Goal: Find specific page/section: Find specific page/section

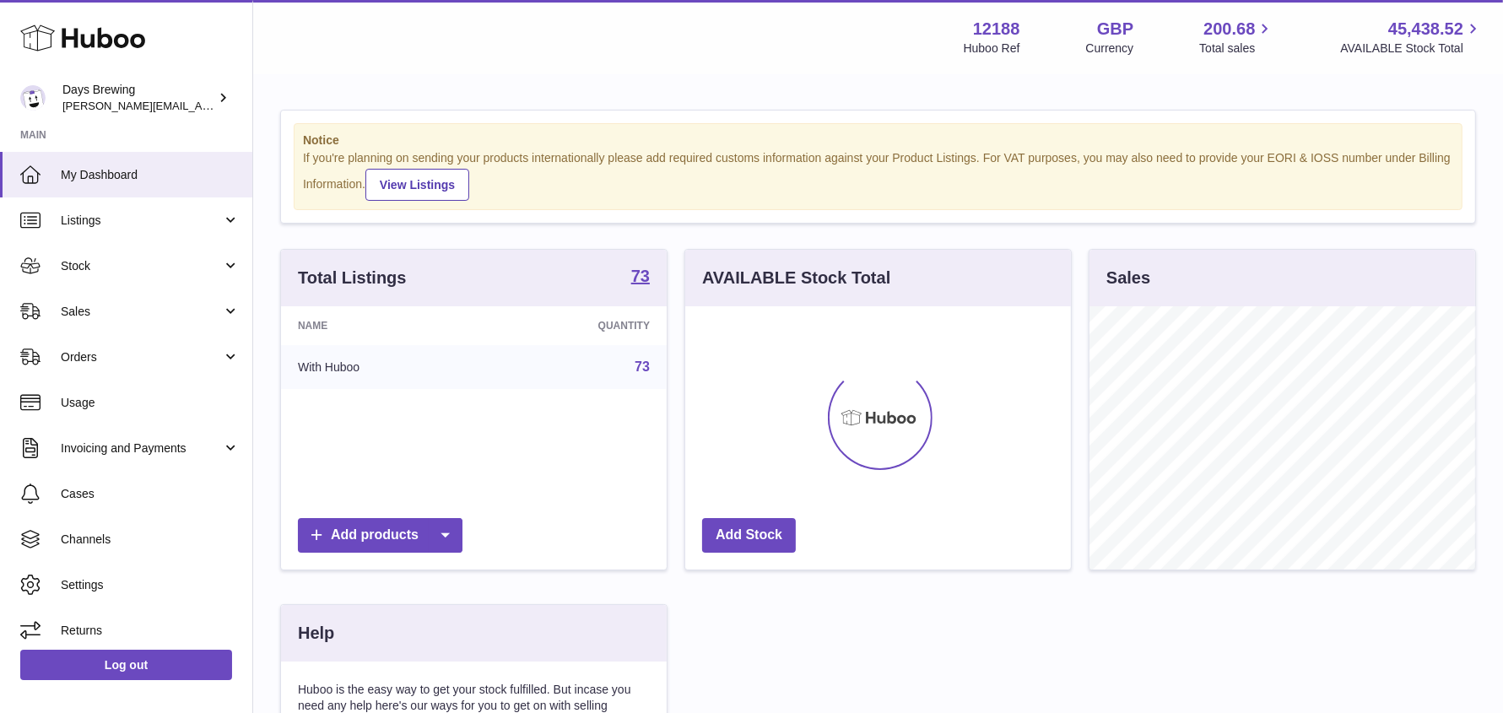
scroll to position [262, 386]
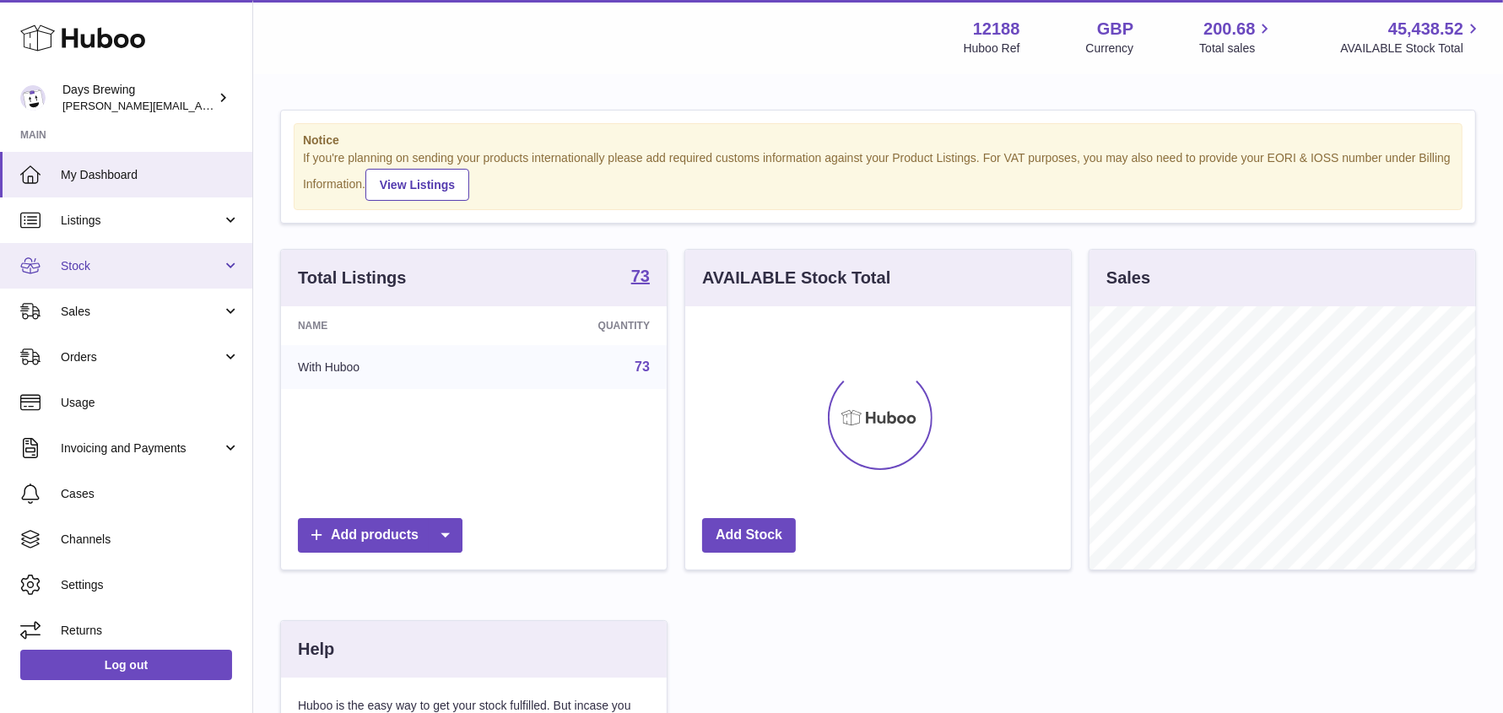
click at [135, 267] on span "Stock" at bounding box center [141, 266] width 161 height 16
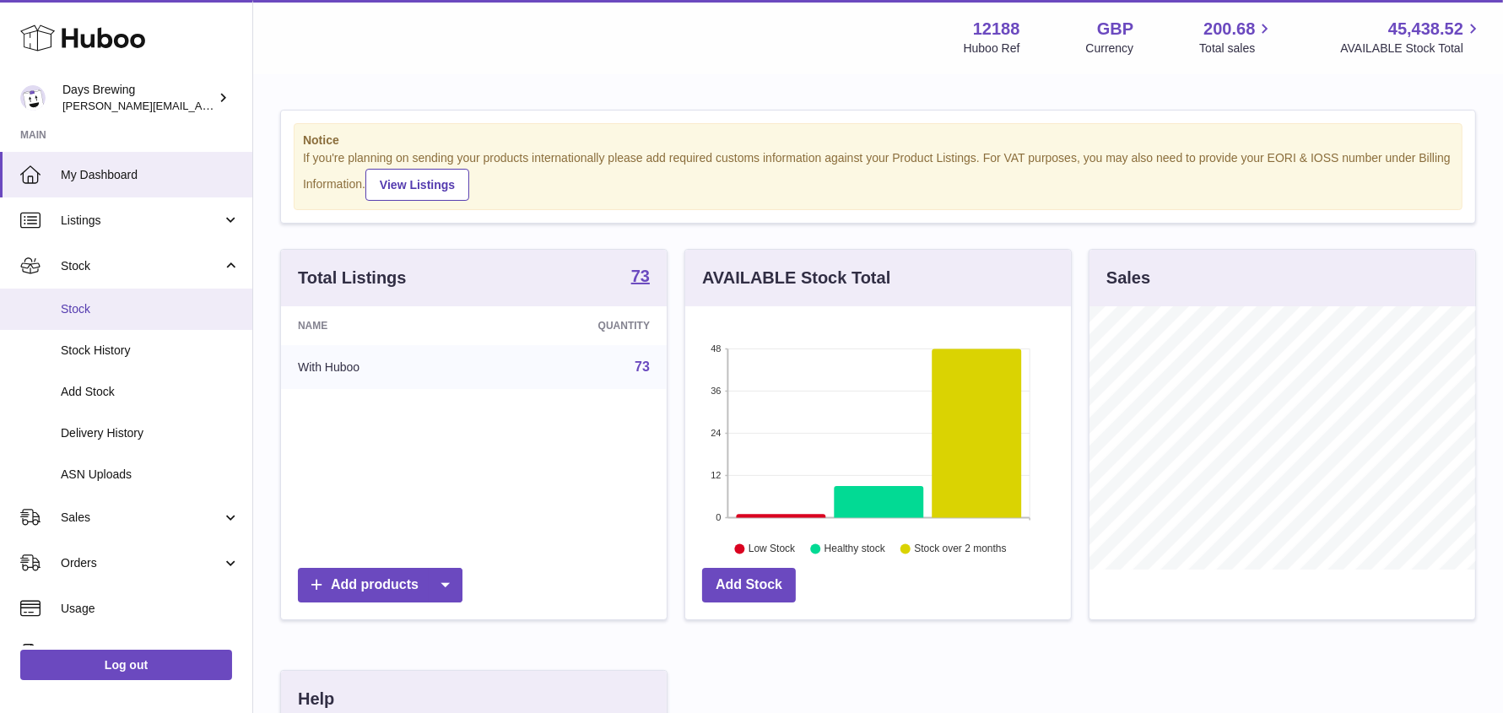
click at [109, 312] on span "Stock" at bounding box center [150, 309] width 179 height 16
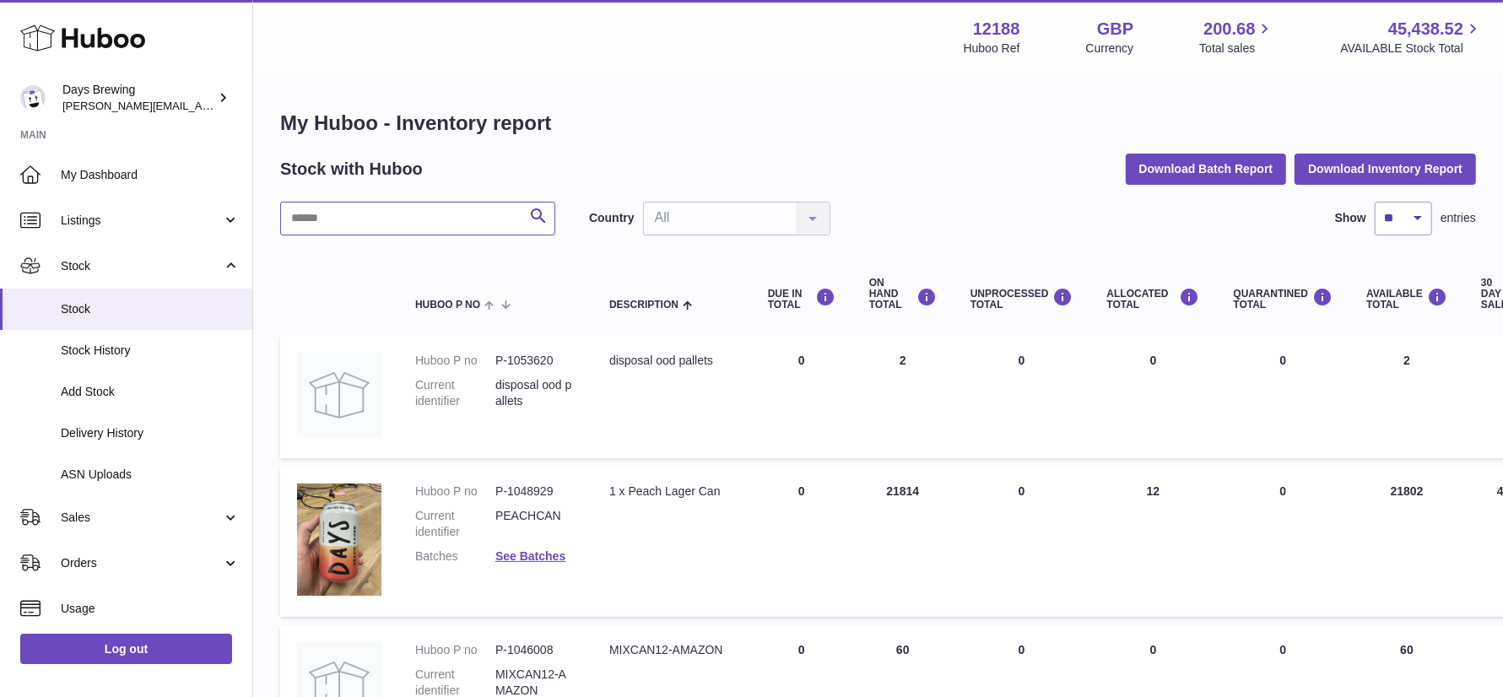
click at [345, 220] on input "text" at bounding box center [417, 219] width 275 height 34
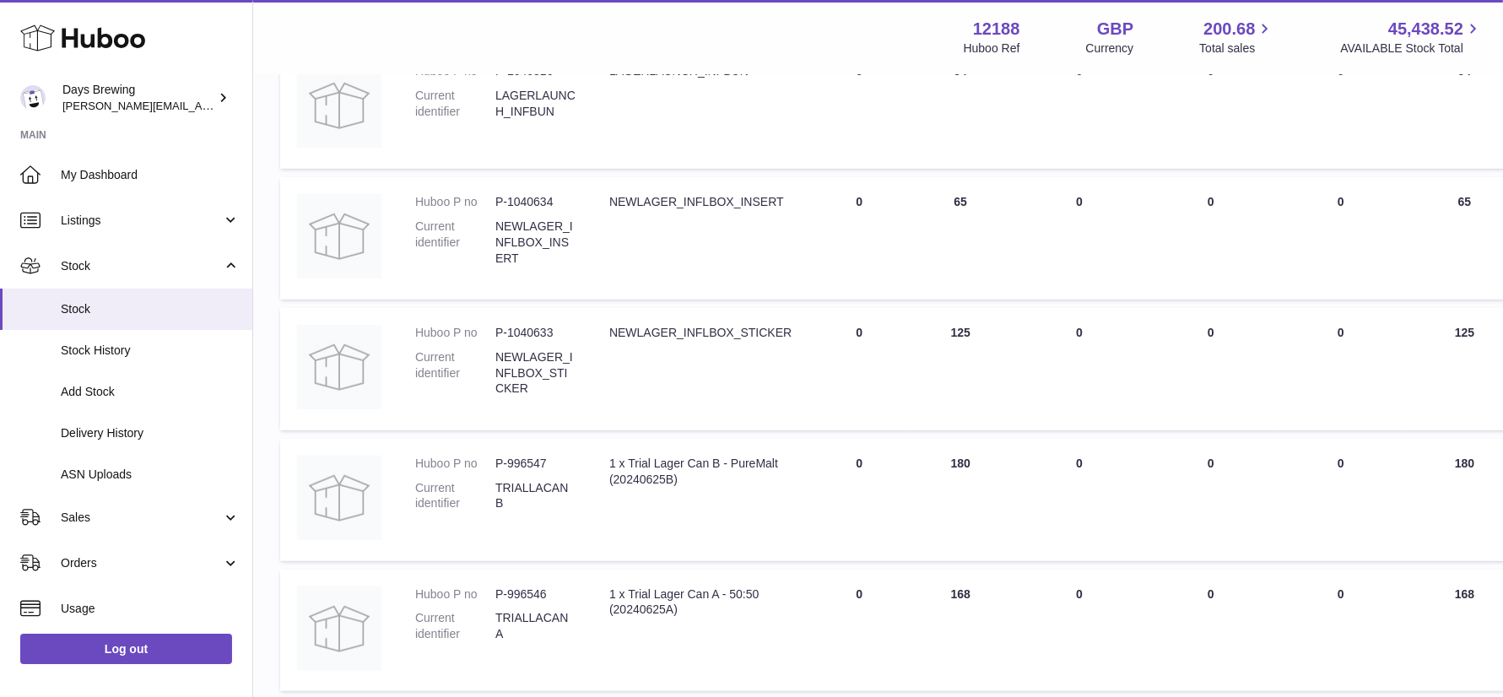
scroll to position [1238, 0]
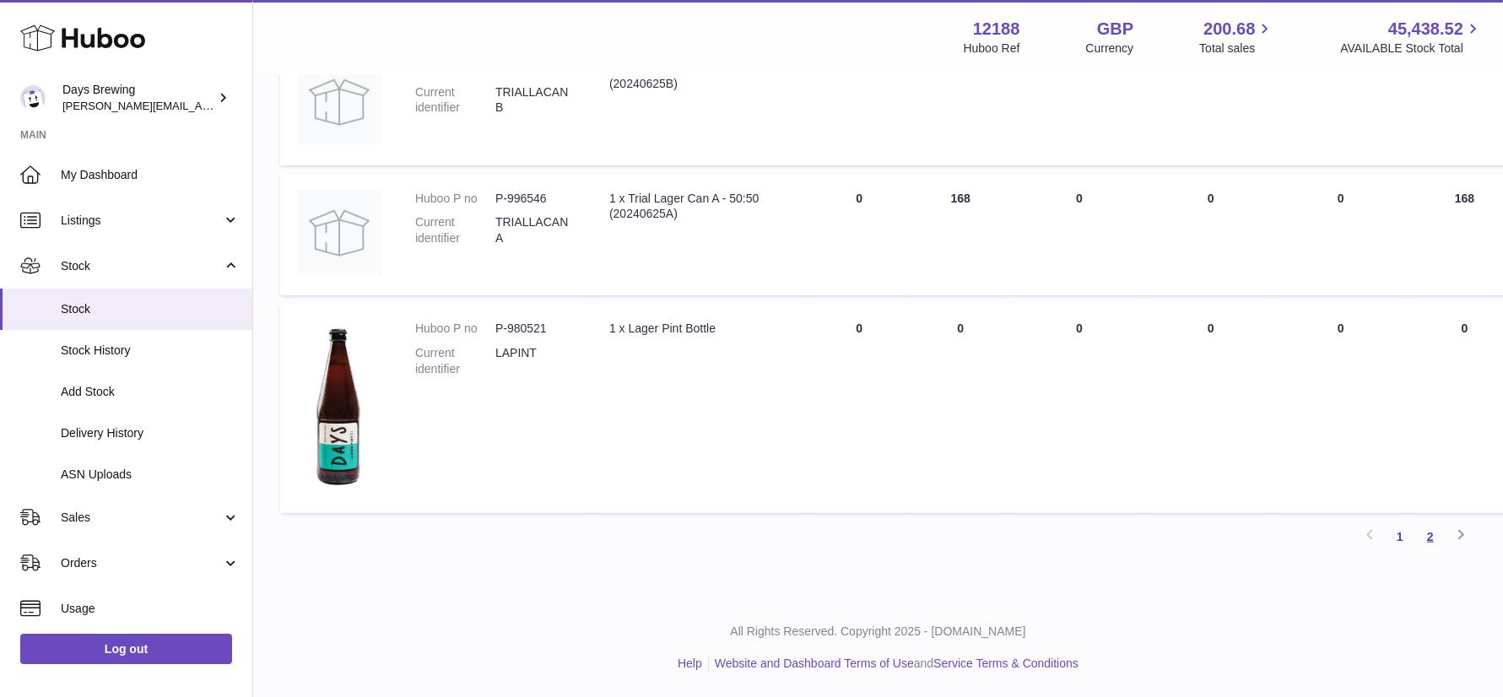
click at [1432, 539] on link "2" at bounding box center [1430, 536] width 30 height 30
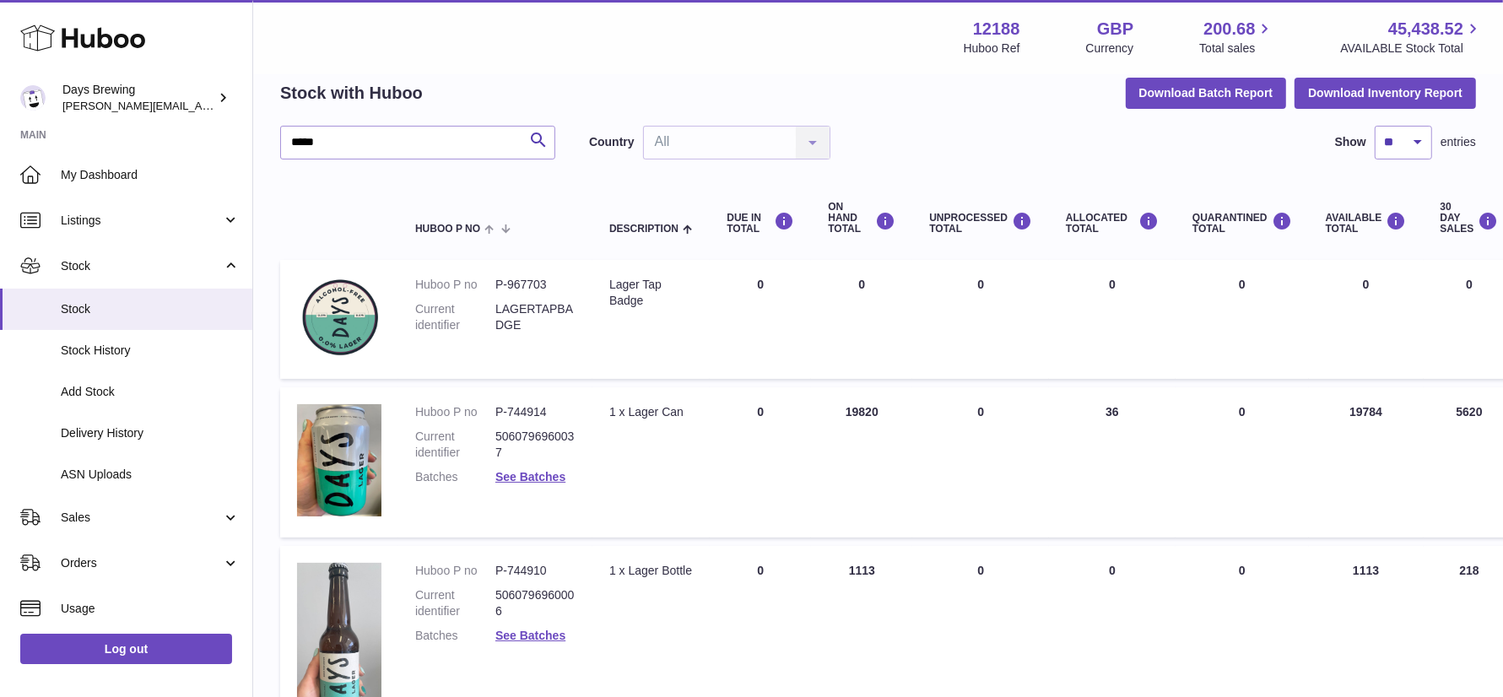
scroll to position [479, 0]
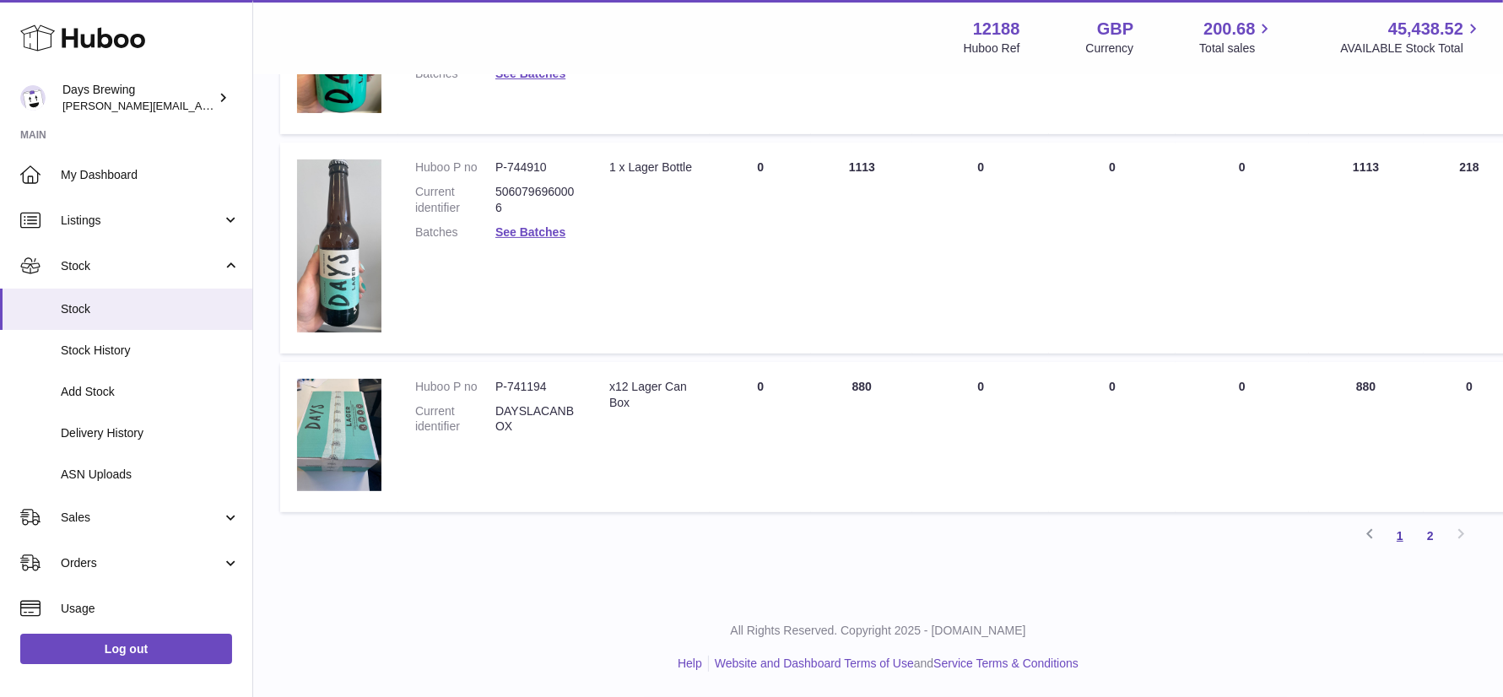
click at [1399, 538] on link "1" at bounding box center [1400, 536] width 30 height 30
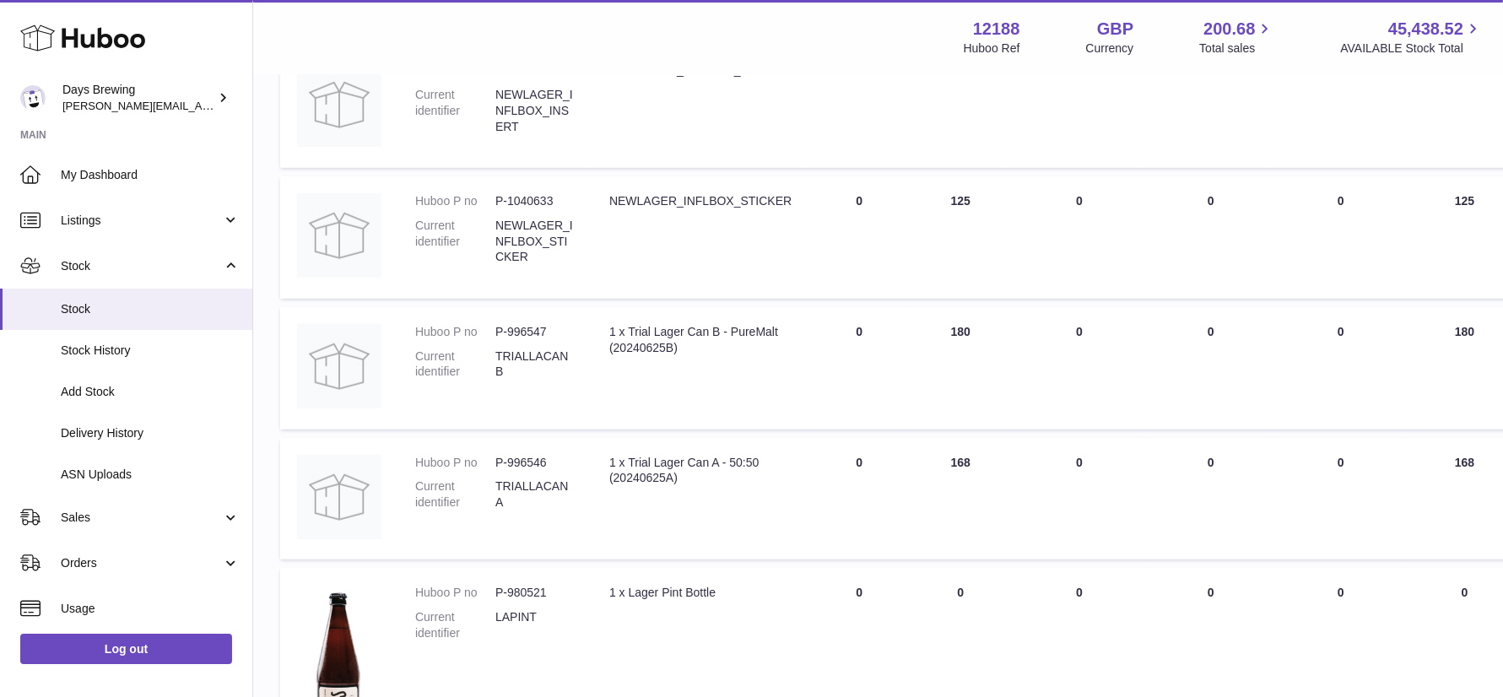
scroll to position [1238, 0]
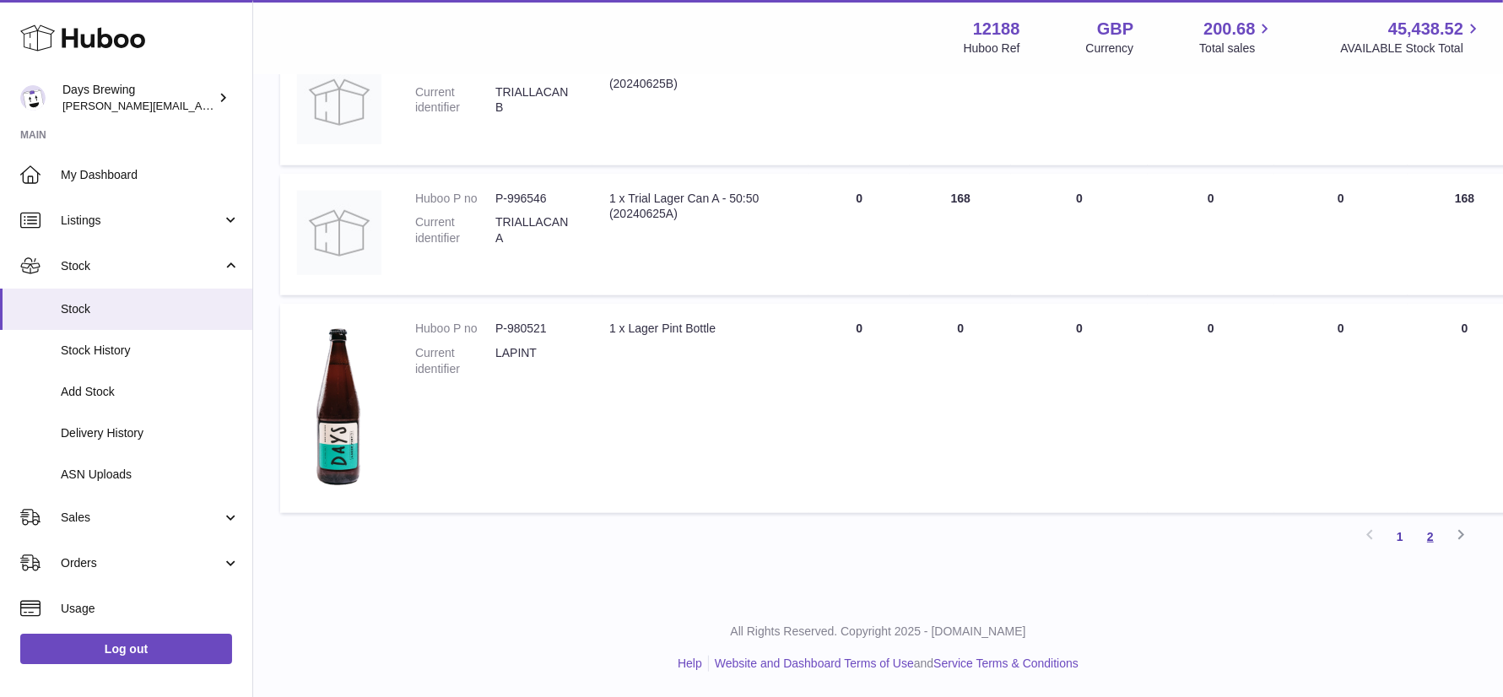
click at [1434, 534] on link "2" at bounding box center [1430, 536] width 30 height 30
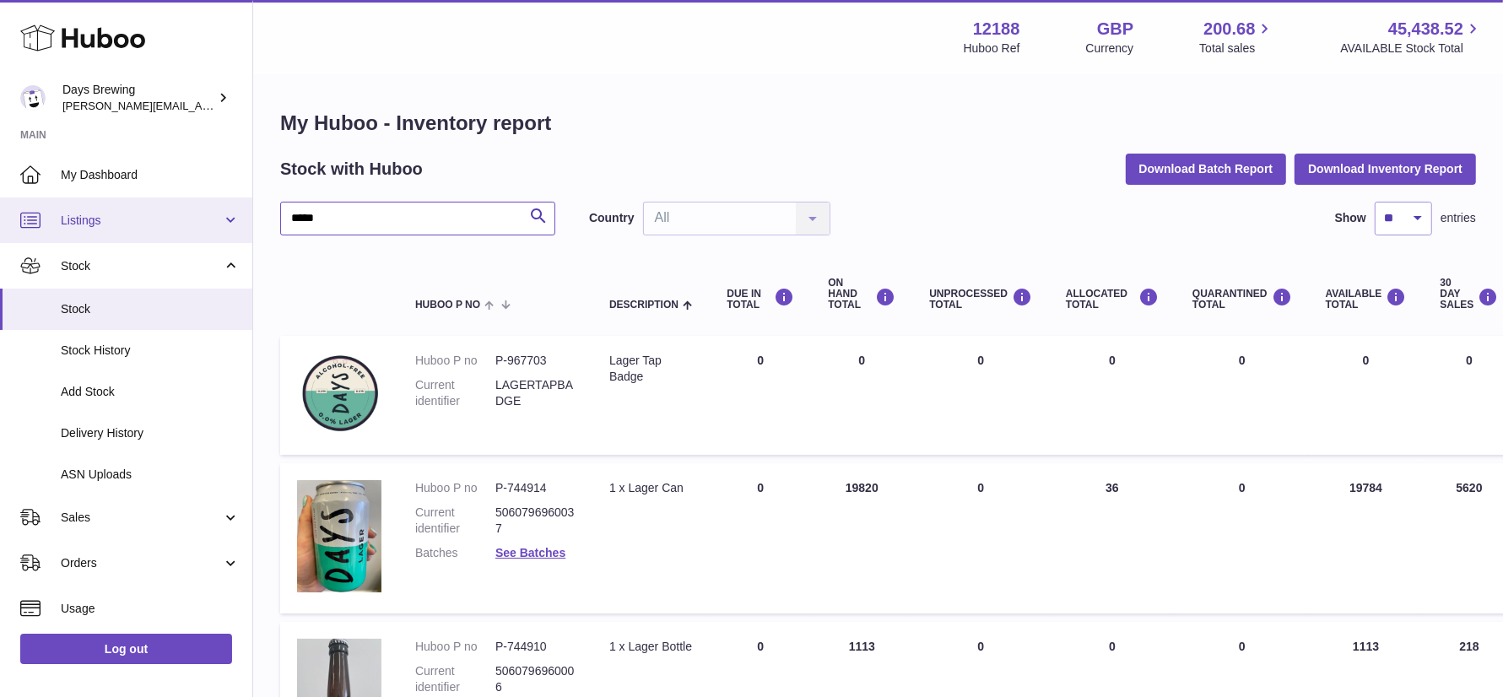
drag, startPoint x: 426, startPoint y: 219, endPoint x: 232, endPoint y: 219, distance: 194.1
click at [232, 219] on div "Huboo Days Brewing greg@daysbrewing.com Main My Dashboard Listings Not with Hub…" at bounding box center [751, 588] width 1503 height 1176
type input "****"
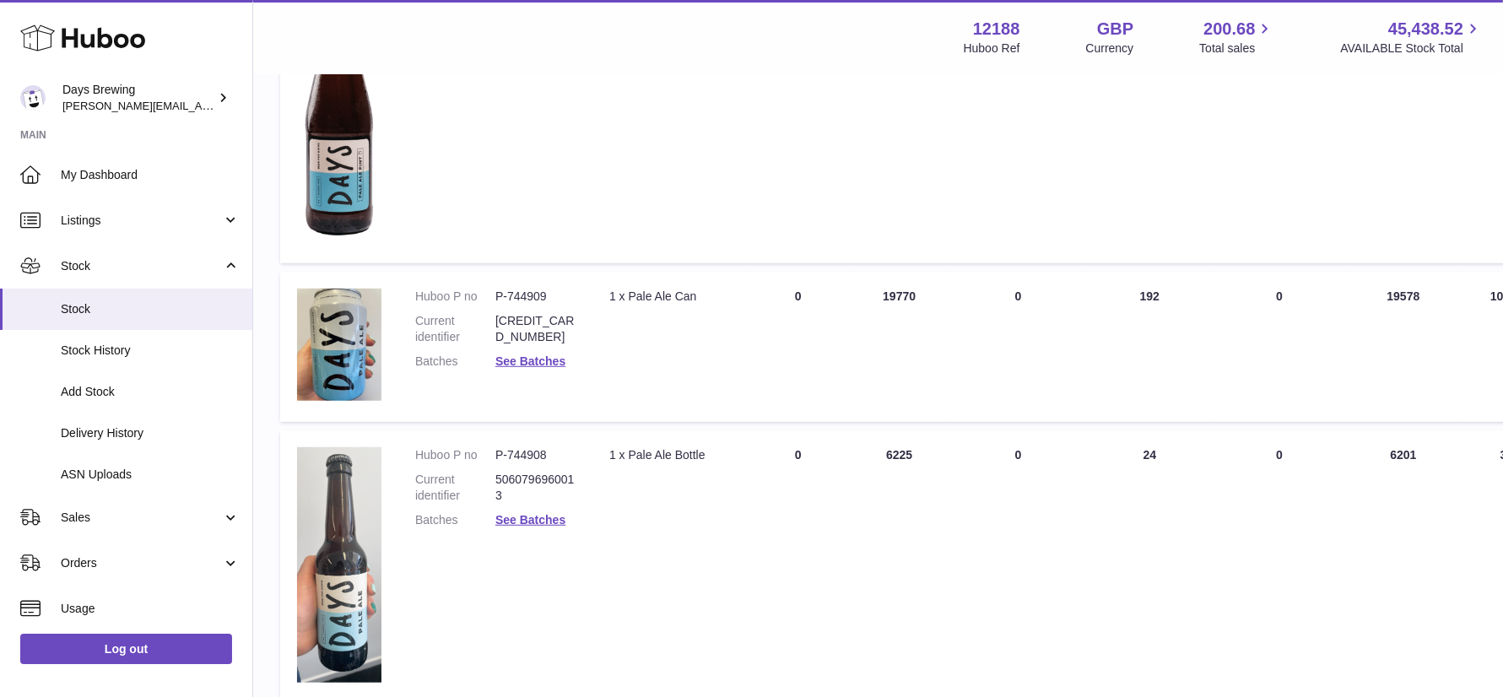
scroll to position [960, 0]
